Goal: Find specific page/section: Find specific page/section

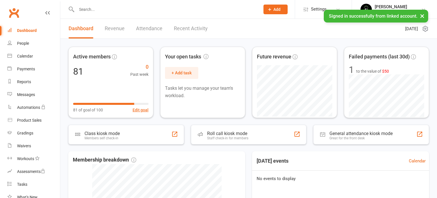
click at [179, 31] on link "Recent Activity" at bounding box center [191, 29] width 34 height 20
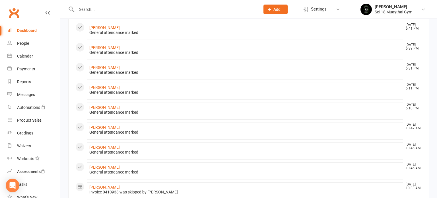
scroll to position [297, 0]
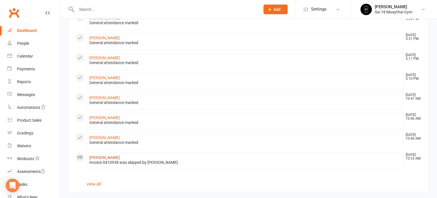
click at [109, 156] on link "[PERSON_NAME]" at bounding box center [104, 157] width 30 height 5
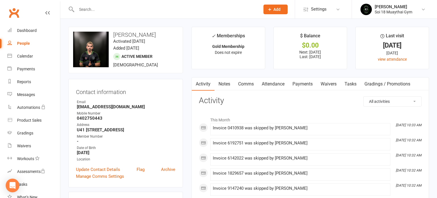
click at [301, 86] on link "Payments" at bounding box center [303, 83] width 28 height 13
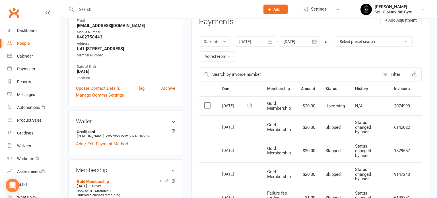
scroll to position [50, 0]
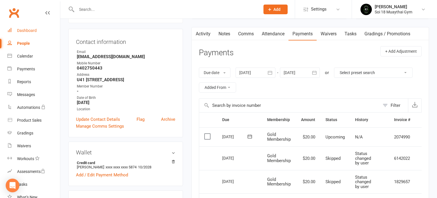
click at [29, 29] on div "Dashboard" at bounding box center [27, 30] width 20 height 5
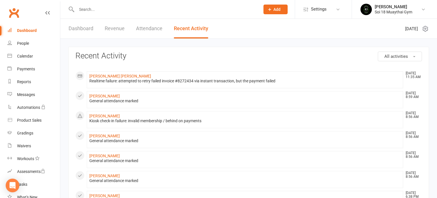
click at [83, 26] on link "Dashboard" at bounding box center [81, 29] width 25 height 20
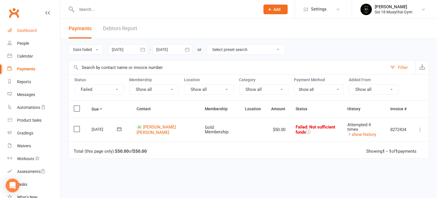
click at [24, 33] on link "Dashboard" at bounding box center [33, 30] width 53 height 13
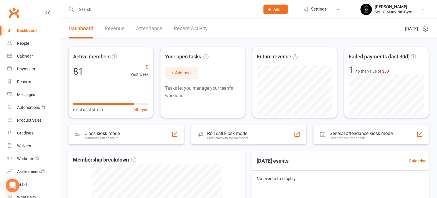
click at [89, 9] on input "text" at bounding box center [165, 9] width 181 height 8
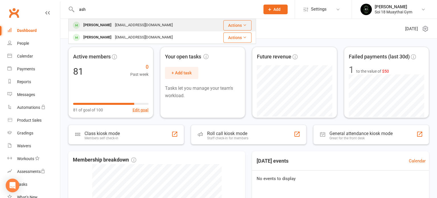
type input "ash"
click at [106, 24] on div "[PERSON_NAME] [EMAIL_ADDRESS][DOMAIN_NAME]" at bounding box center [128, 25] width 93 height 8
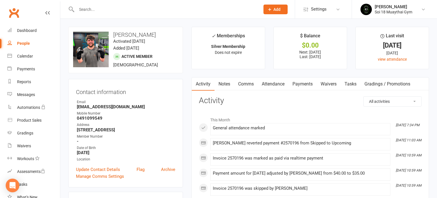
click at [299, 85] on link "Payments" at bounding box center [303, 83] width 28 height 13
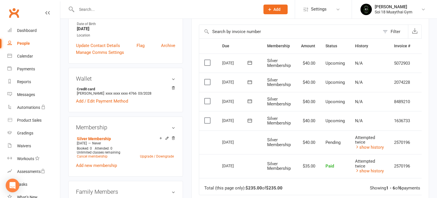
scroll to position [130, 0]
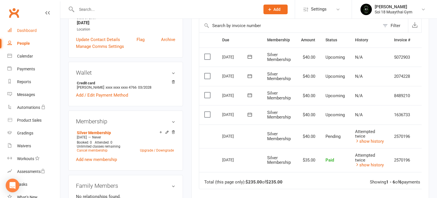
click at [33, 32] on div "Dashboard" at bounding box center [27, 30] width 20 height 5
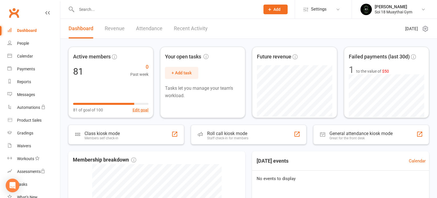
click at [97, 9] on input "text" at bounding box center [165, 9] width 181 height 8
type input "k"
type input "s"
